Goal: Information Seeking & Learning: Learn about a topic

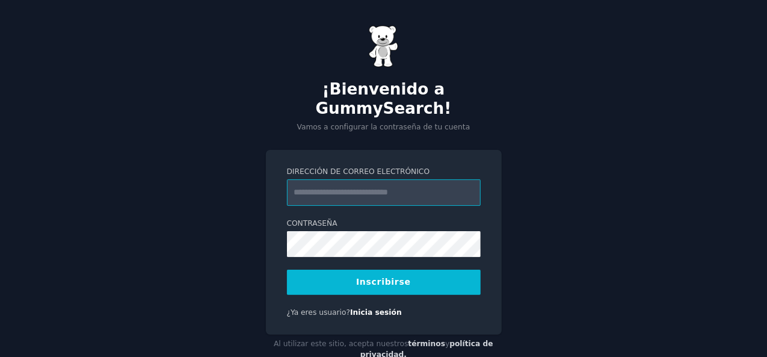
click at [395, 179] on input "Dirección de correo electrónico" at bounding box center [384, 192] width 194 height 26
type input "**********"
click at [382, 277] on font "Inscribirse" at bounding box center [383, 282] width 55 height 10
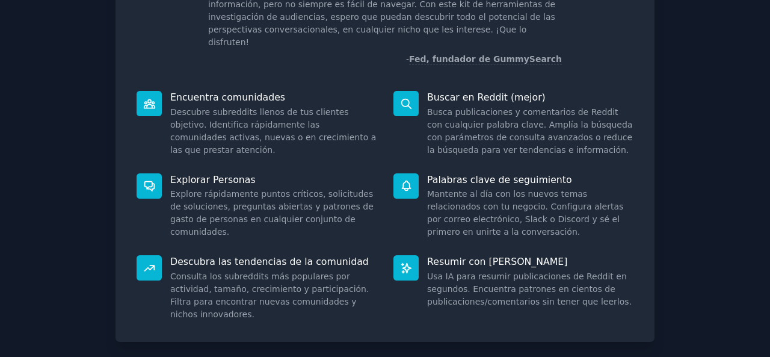
scroll to position [151, 0]
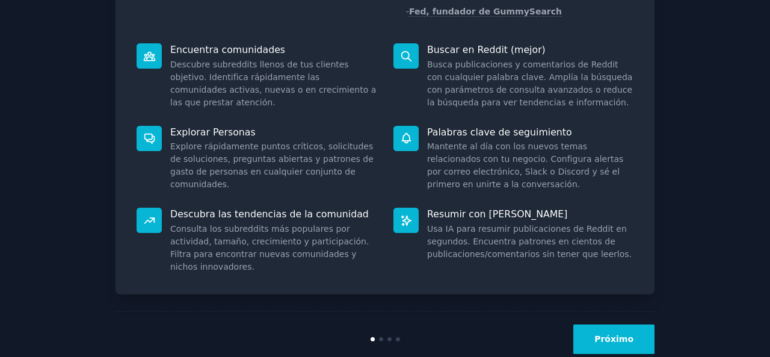
click at [623, 334] on font "Próximo" at bounding box center [613, 339] width 39 height 10
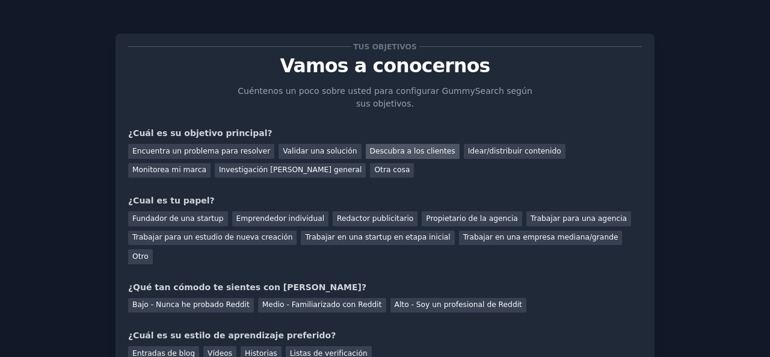
click at [385, 151] on font "Descubra a los clientes" at bounding box center [412, 151] width 85 height 8
click at [269, 214] on font "Emprendedor individual" at bounding box center [280, 218] width 88 height 8
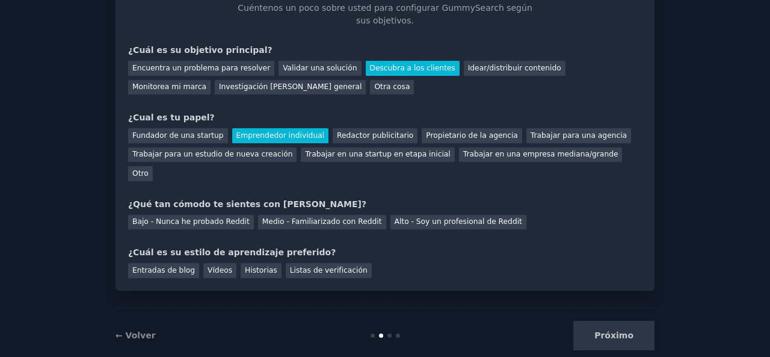
scroll to position [86, 0]
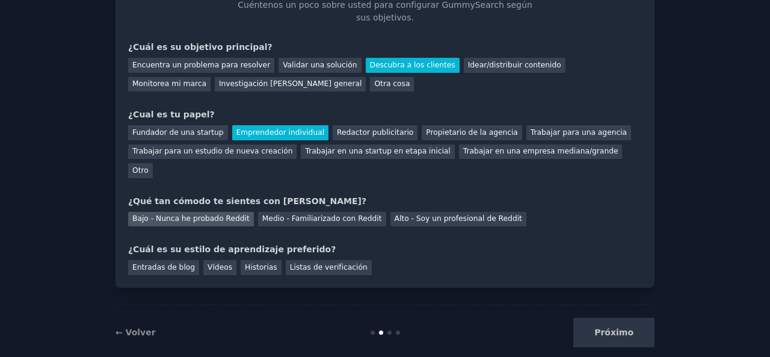
click at [209, 214] on font "Bajo - Nunca he probado Reddit" at bounding box center [190, 218] width 117 height 8
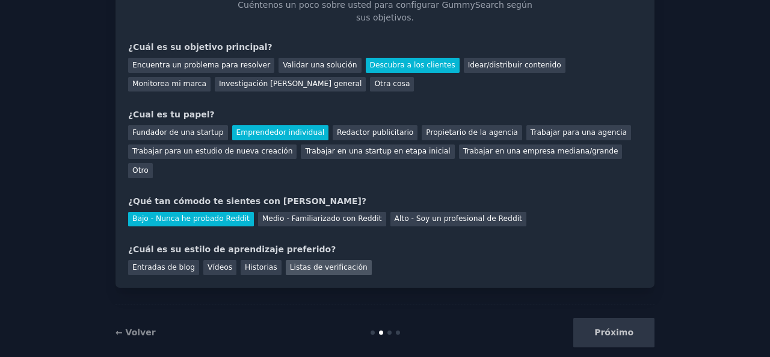
click at [304, 263] on font "Listas de verificación" at bounding box center [329, 267] width 78 height 8
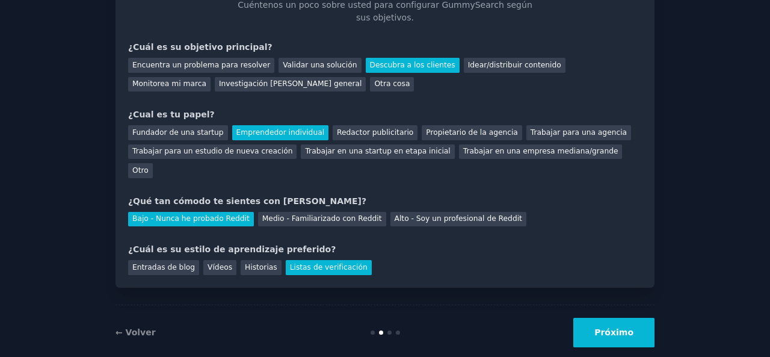
click at [618, 319] on button "Próximo" at bounding box center [613, 332] width 81 height 29
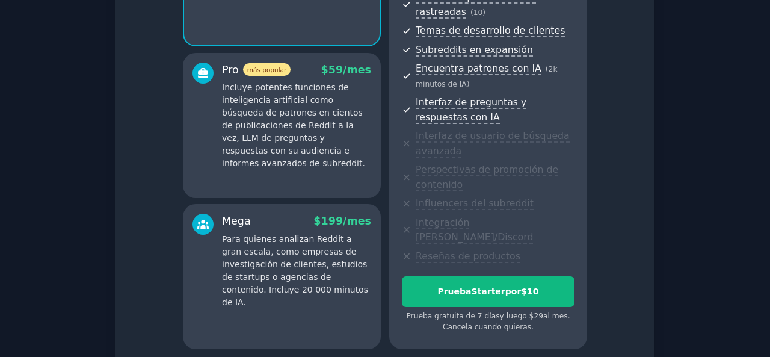
scroll to position [297, 0]
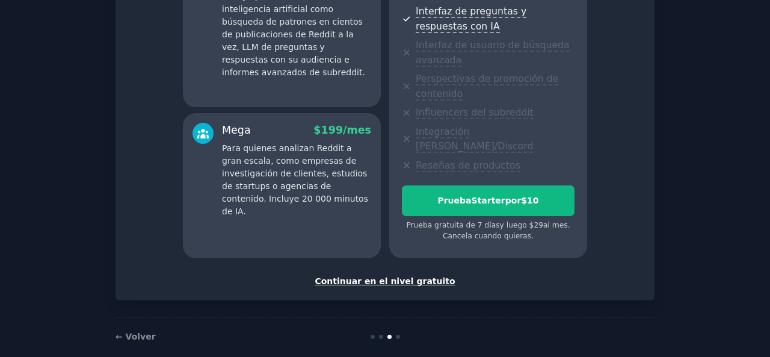
click at [397, 276] on font "Continuar en el nivel gratuito" at bounding box center [385, 281] width 140 height 10
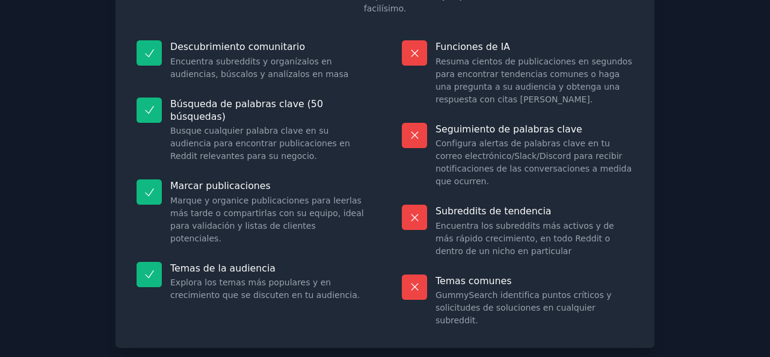
scroll to position [149, 0]
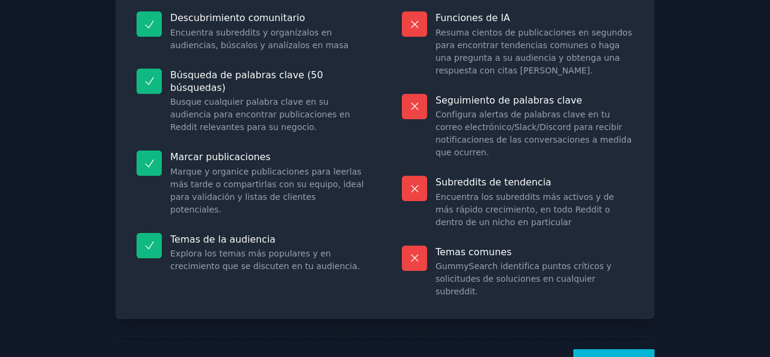
click at [606, 356] on font "¡Vamos!" at bounding box center [613, 363] width 39 height 10
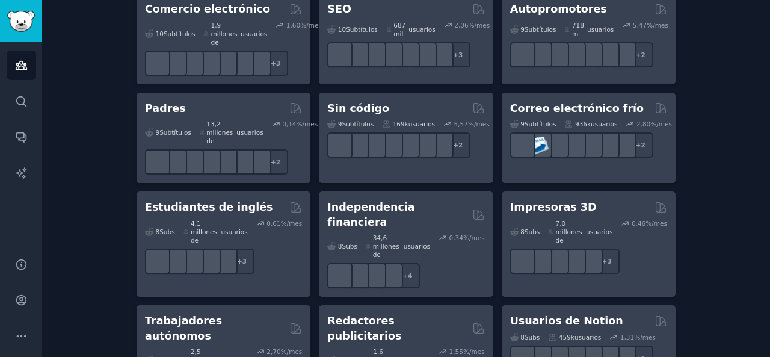
scroll to position [800, 0]
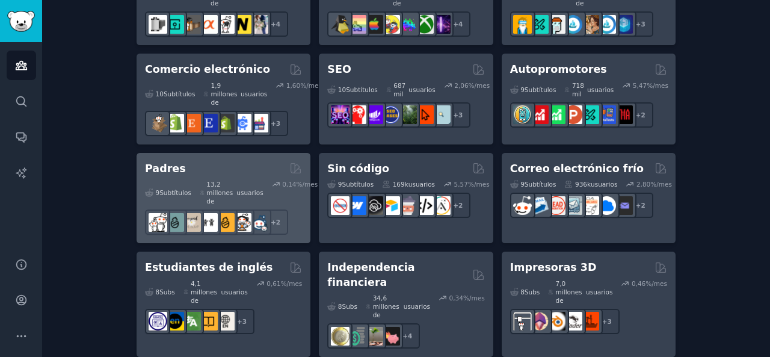
click at [163, 162] on font "Padres" at bounding box center [165, 168] width 41 height 12
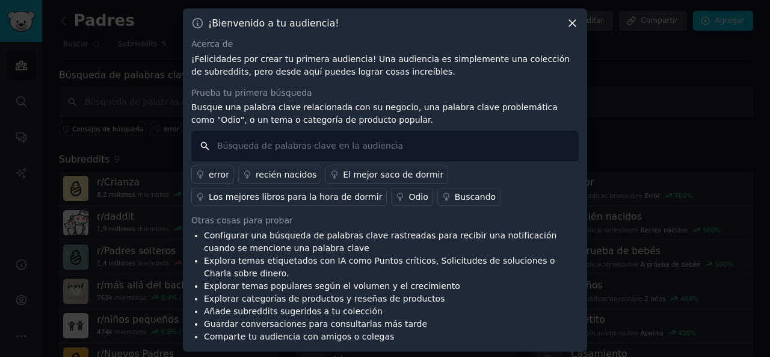
click at [322, 147] on input "text" at bounding box center [384, 145] width 387 height 31
click at [349, 144] on input "text" at bounding box center [384, 144] width 387 height 31
type input "AFICIONADOS AL FUTBOL"
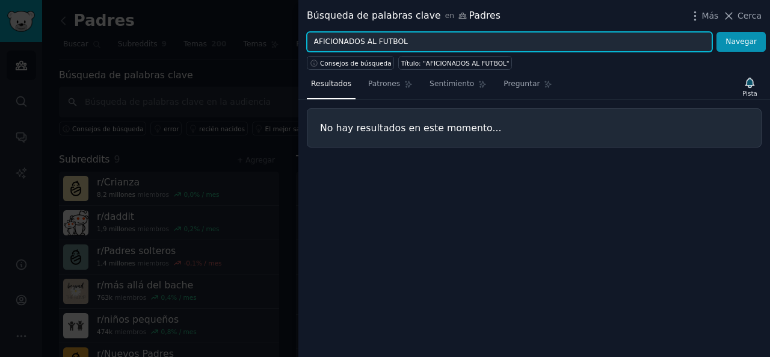
click at [368, 42] on input "AFICIONADOS AL FUTBOL" at bounding box center [509, 42] width 405 height 20
click at [716, 32] on button "Navegar" at bounding box center [740, 42] width 49 height 20
drag, startPoint x: 360, startPoint y: 40, endPoint x: 277, endPoint y: 52, distance: 83.9
click at [277, 52] on div "Búsqueda de palabras clave en Padres Más Cerca AFICIONADOS FUTBOL Navegar Conse…" at bounding box center [385, 178] width 770 height 357
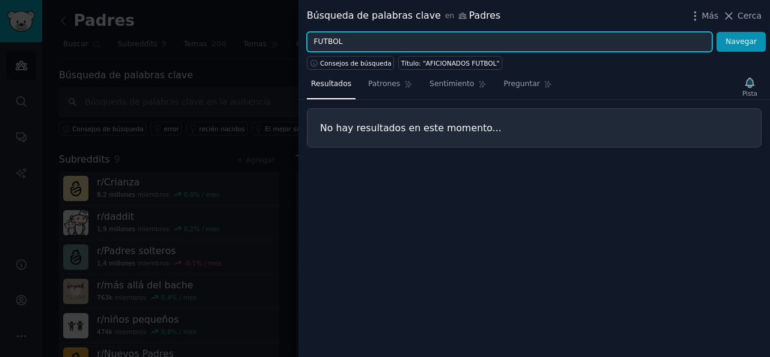
type input "FUTBOL"
click at [716, 32] on button "Navegar" at bounding box center [740, 42] width 49 height 20
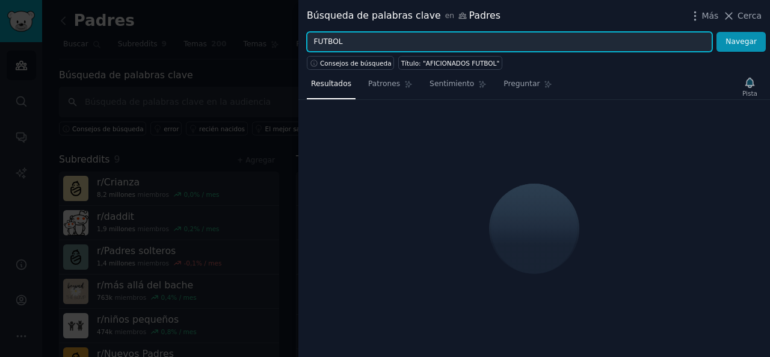
click at [716, 32] on button "Navegar" at bounding box center [740, 42] width 49 height 20
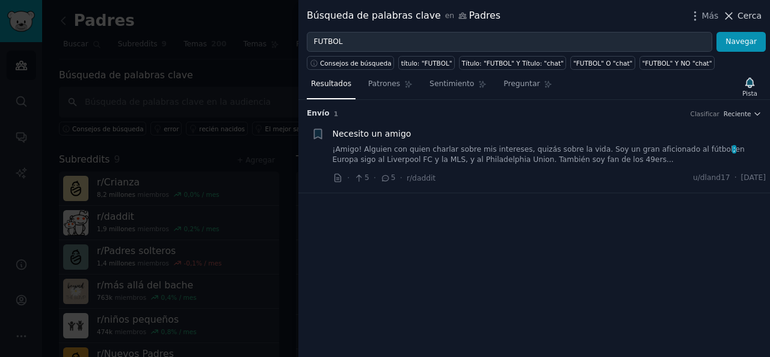
click at [734, 16] on icon at bounding box center [728, 16] width 13 height 13
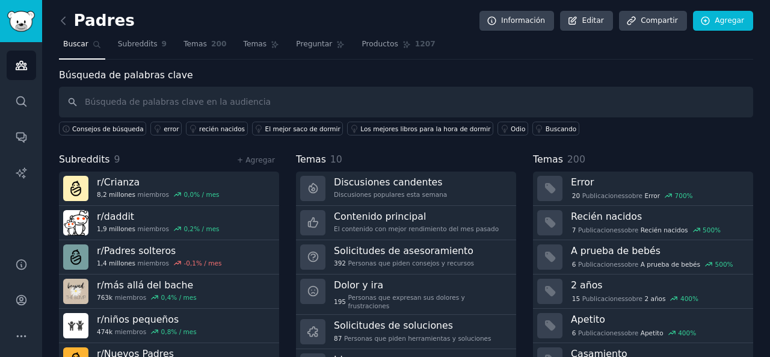
click at [713, 66] on div "Padres Información Editar Compartir Agregar Buscar Subreddits 9 Temas 200 Temas…" at bounding box center [406, 210] width 694 height 387
click at [511, 128] on font "Odio" at bounding box center [518, 128] width 14 height 7
